Goal: Find specific page/section: Find specific page/section

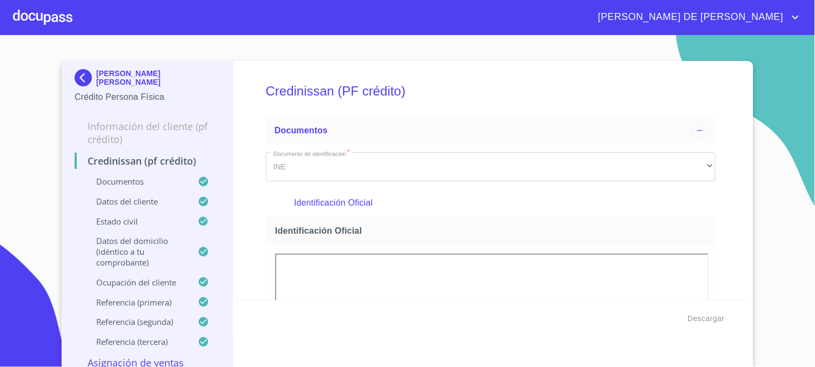
click at [78, 77] on img at bounding box center [86, 77] width 22 height 17
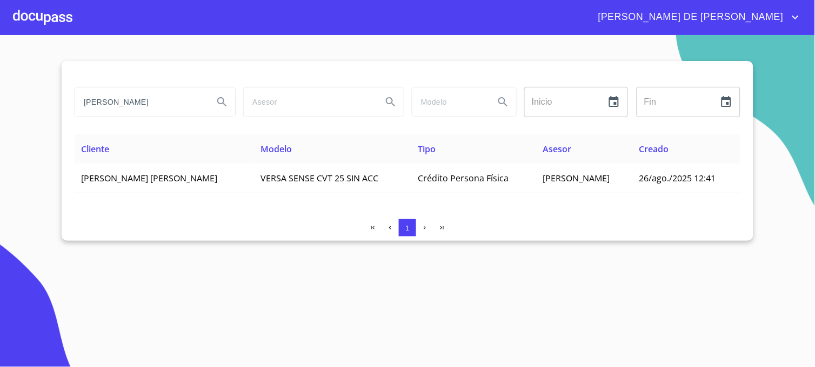
drag, startPoint x: 146, startPoint y: 101, endPoint x: 50, endPoint y: 109, distance: 95.9
click at [50, 109] on section "[PERSON_NAME] Inicio ​ Fin ​ Cliente Modelo Tipo Asesor Creado [PERSON_NAME] [P…" at bounding box center [407, 201] width 815 height 332
type input "[PERSON_NAME]"
click at [219, 99] on icon "Search" at bounding box center [222, 102] width 13 height 13
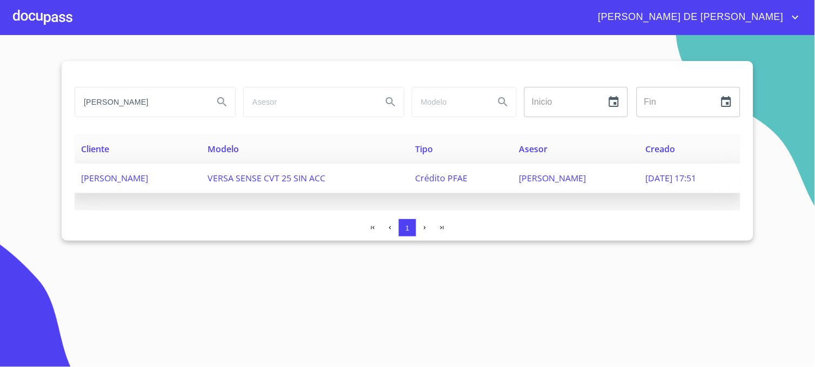
click at [148, 175] on span "[PERSON_NAME]" at bounding box center [114, 178] width 67 height 12
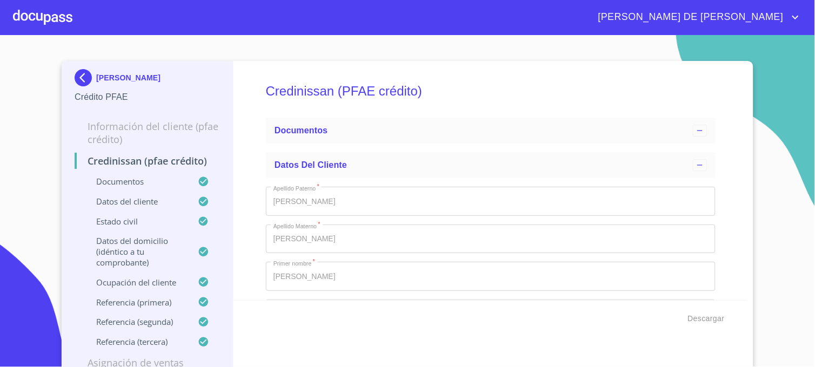
type input "4 de sep. de 2020"
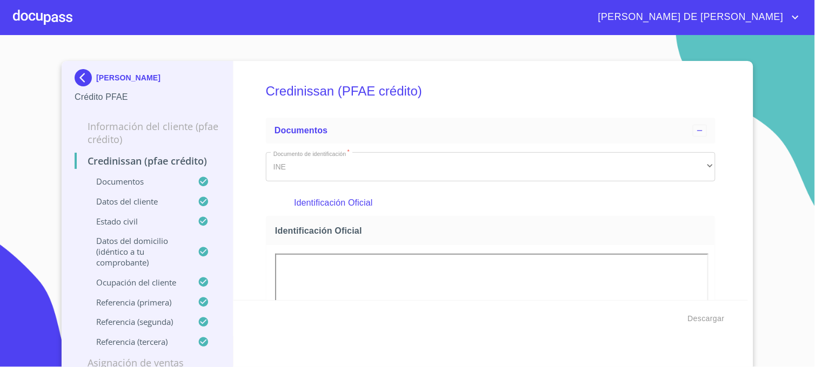
click at [144, 201] on p "Datos del cliente" at bounding box center [136, 201] width 123 height 11
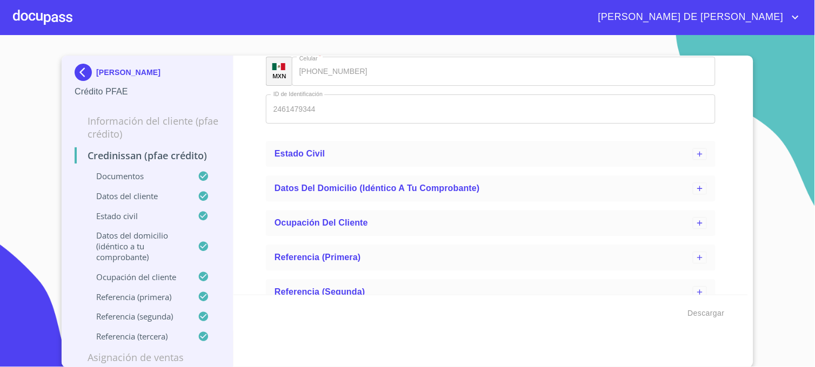
scroll to position [587, 0]
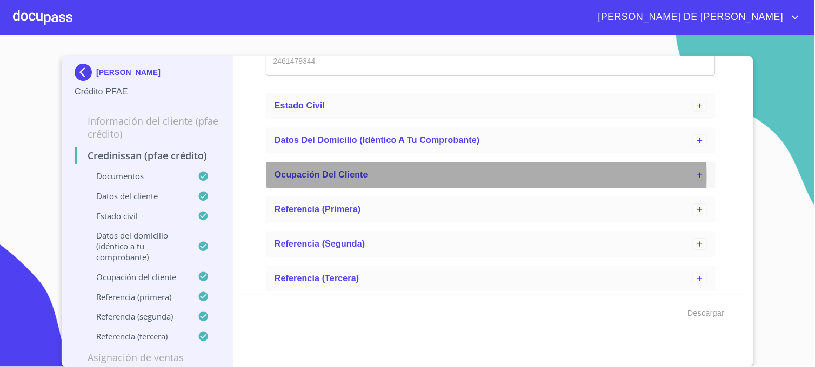
click at [312, 175] on span "Ocupación del Cliente" at bounding box center [320, 174] width 93 height 9
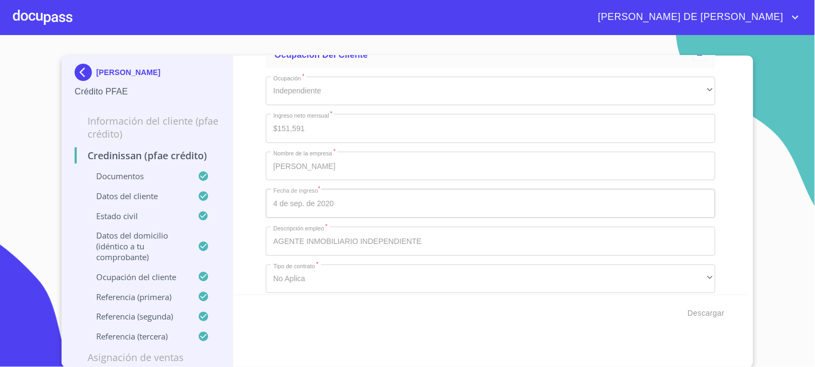
scroll to position [647, 0]
